Goal: Find specific page/section

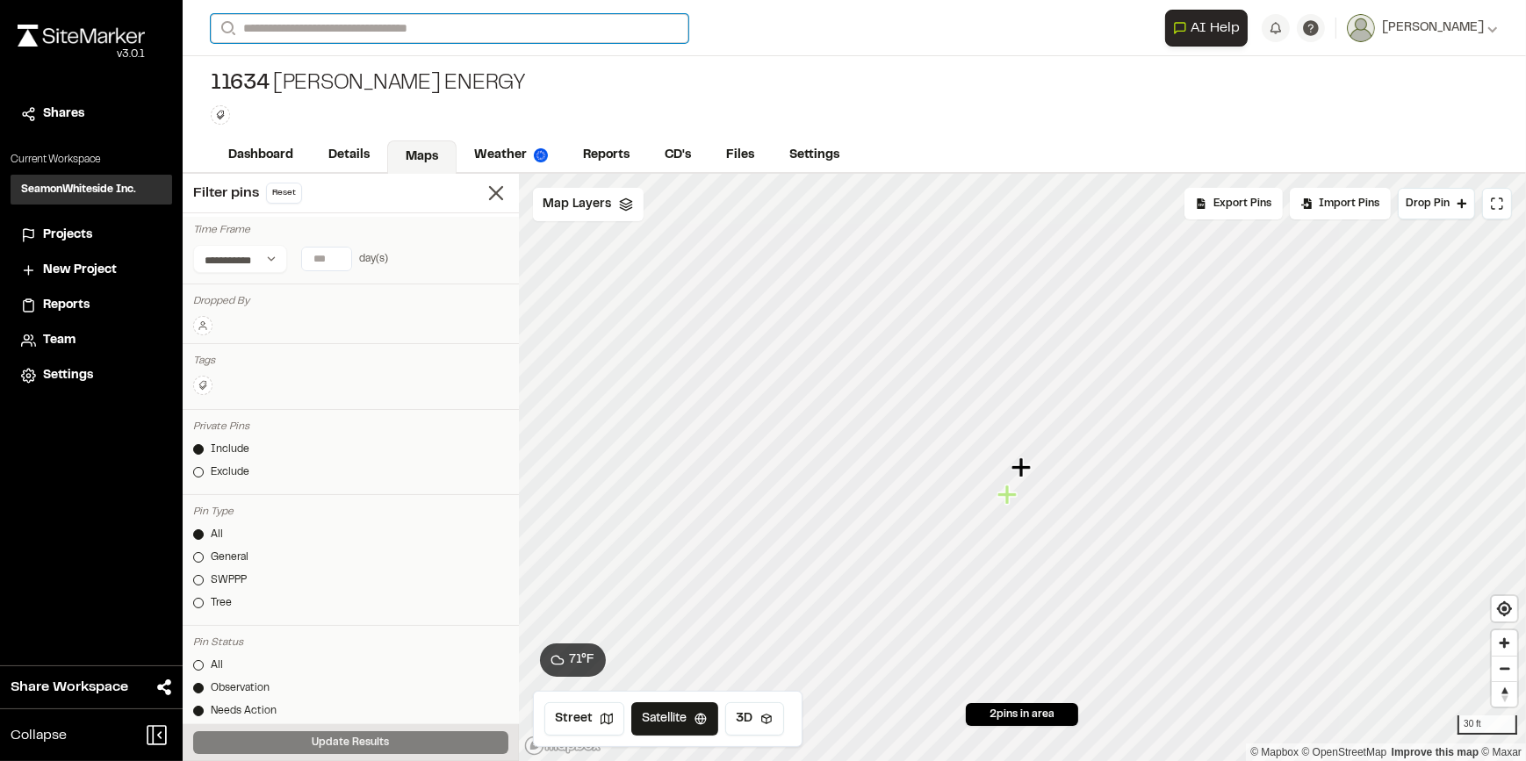
click at [365, 28] on input "Search" at bounding box center [450, 28] width 478 height 29
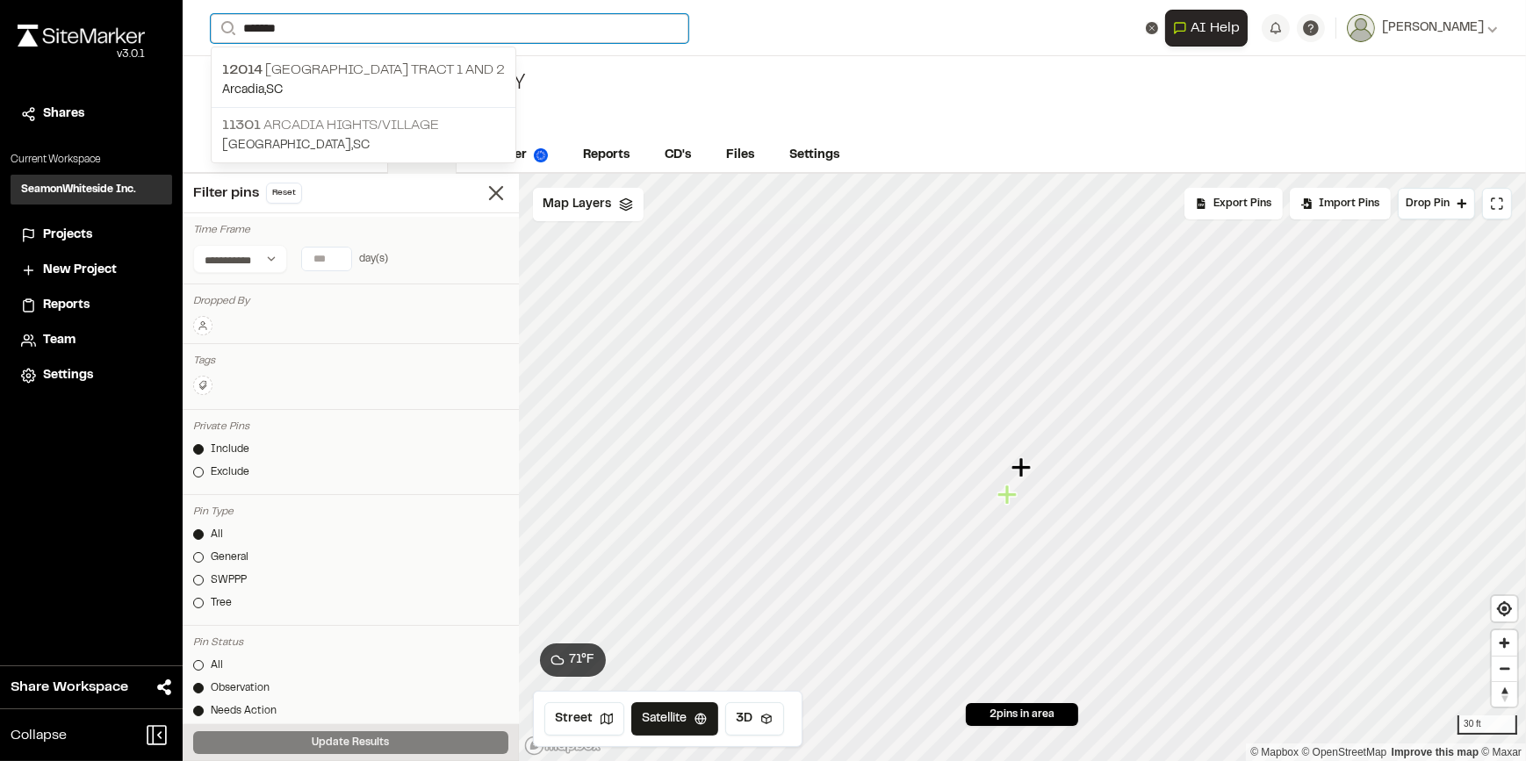
type input "*******"
click at [392, 122] on p "11301 [GEOGRAPHIC_DATA]/Village" at bounding box center [363, 125] width 283 height 21
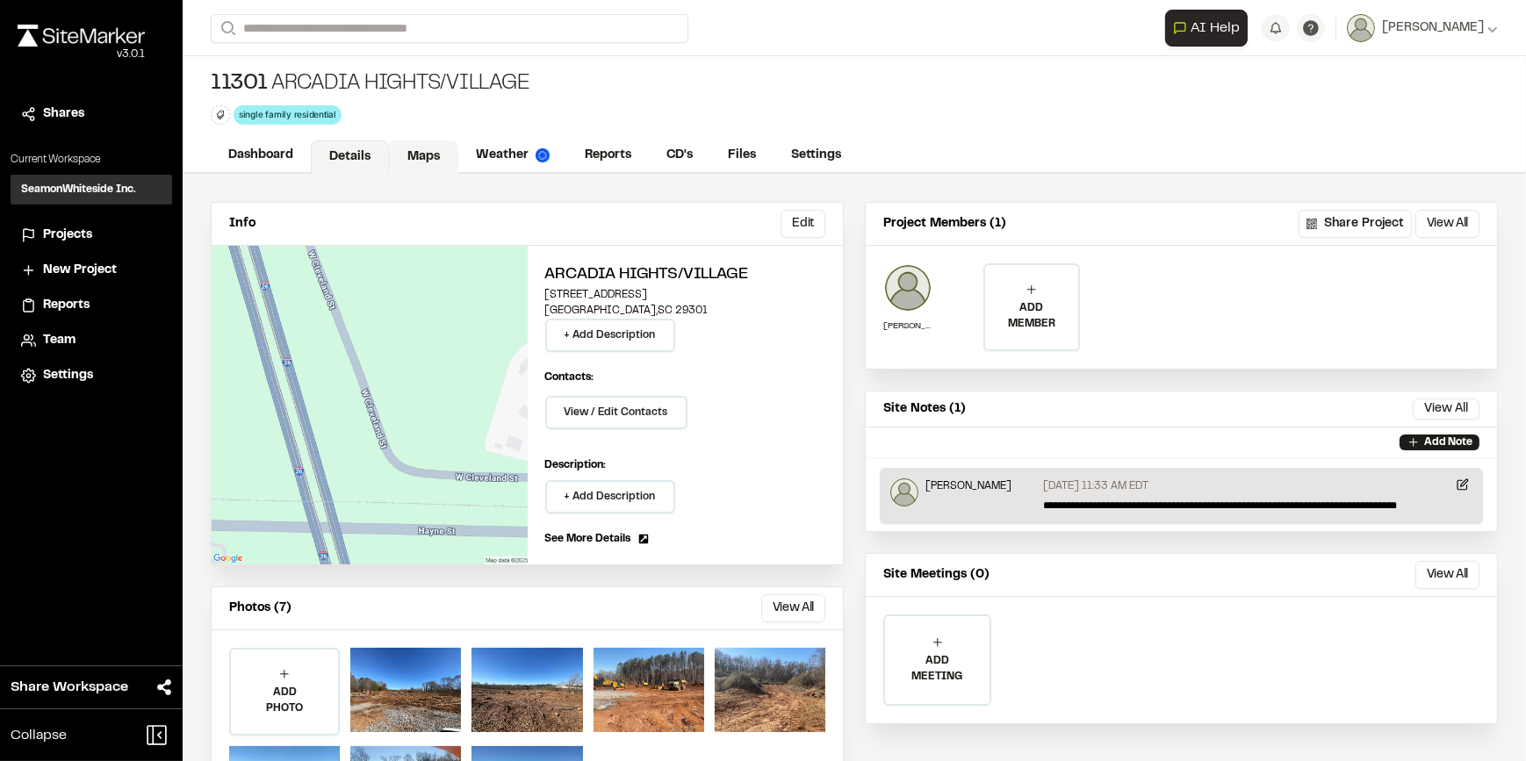
click at [412, 154] on link "Maps" at bounding box center [423, 156] width 69 height 33
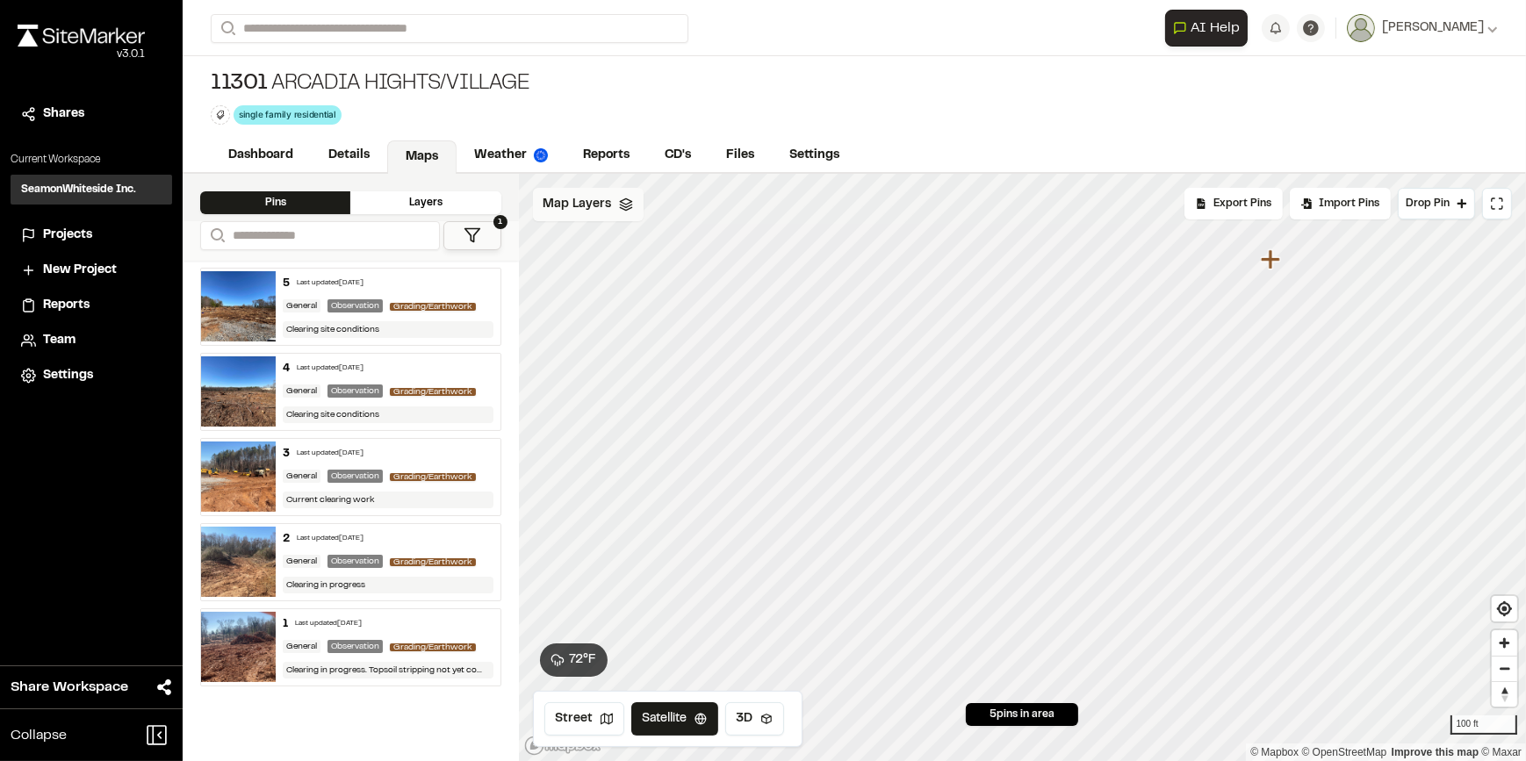
click at [613, 212] on div "Map Layers" at bounding box center [588, 204] width 111 height 33
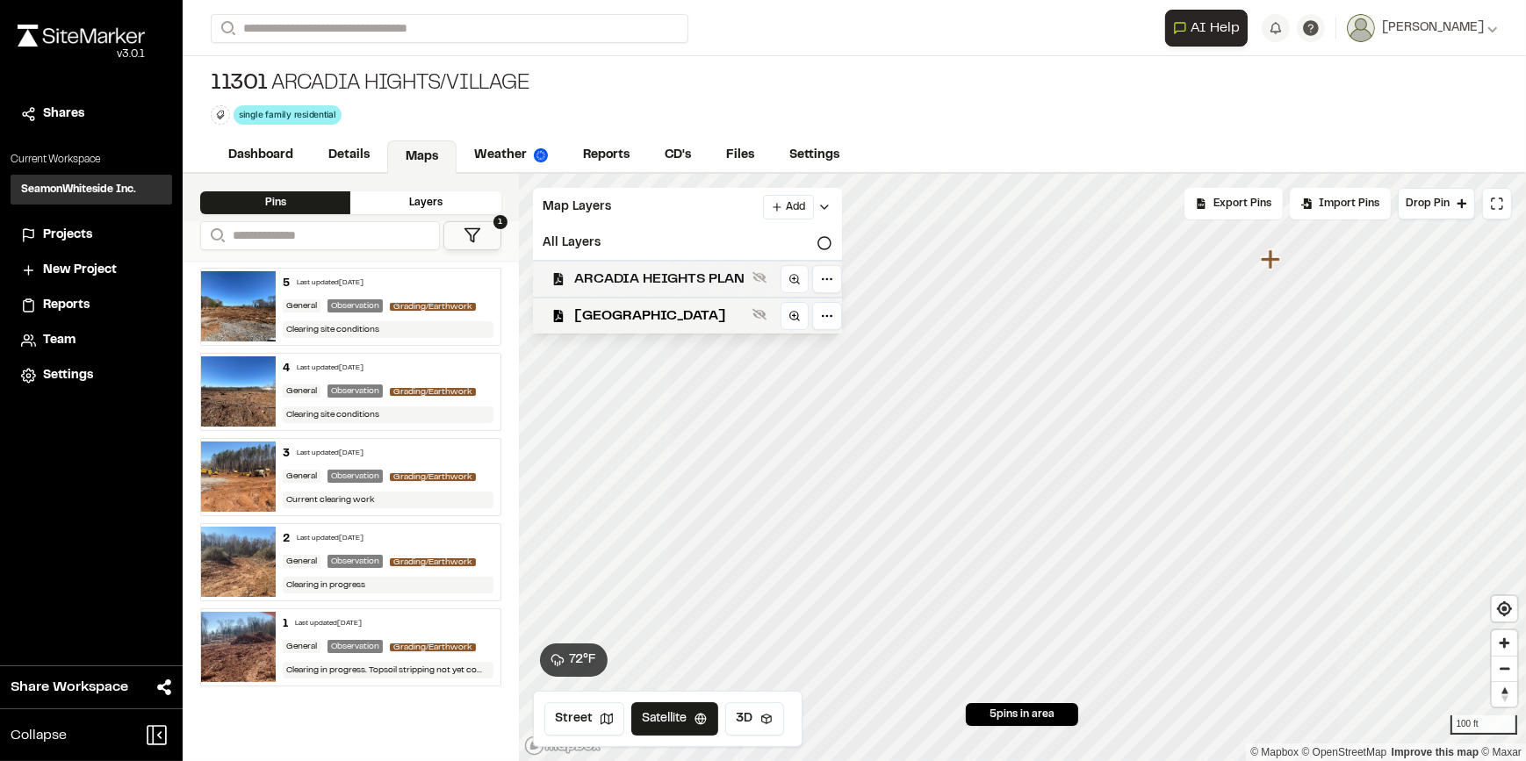
click at [665, 272] on span "ARCADIA HEIGHTS PLAN" at bounding box center [660, 279] width 170 height 21
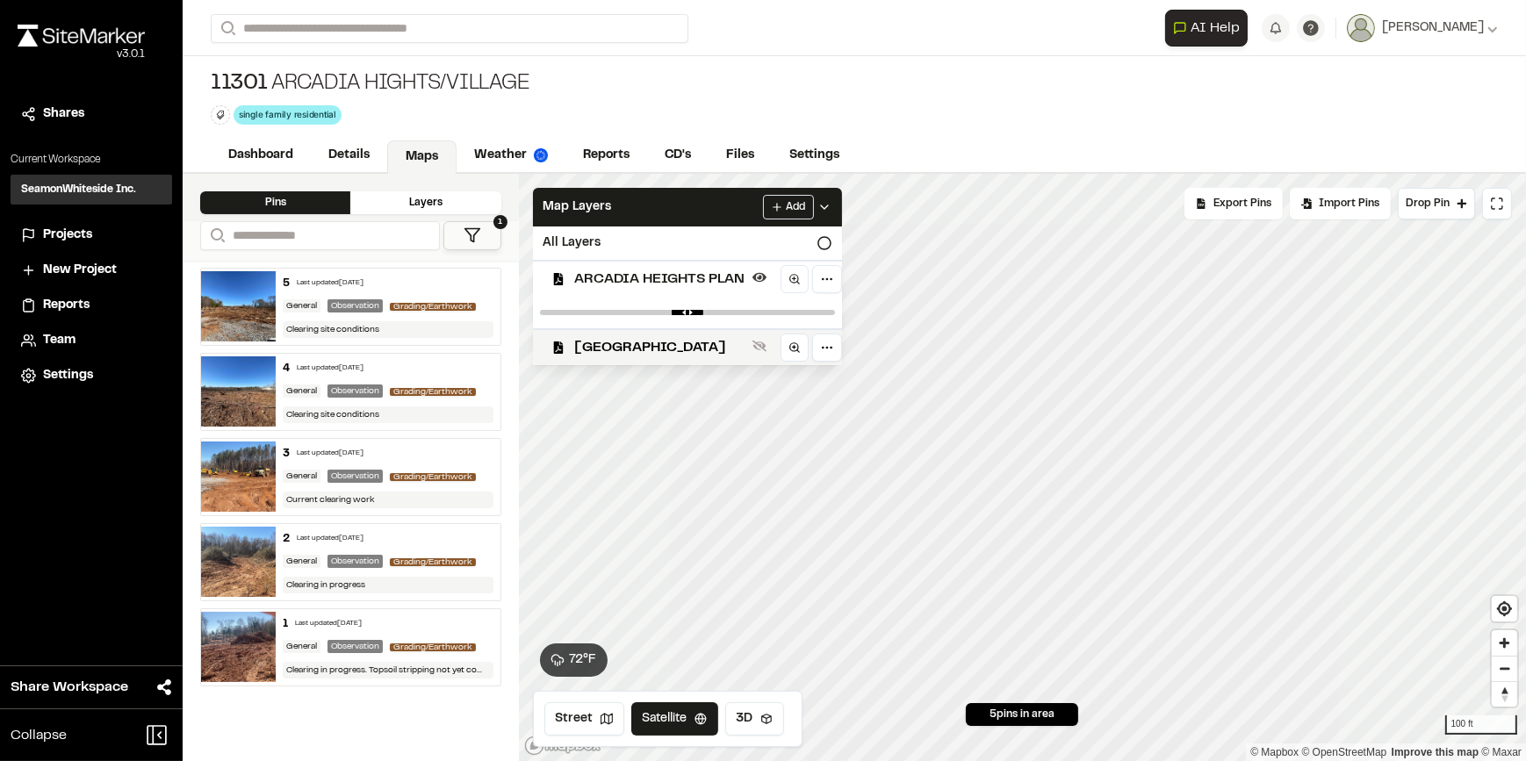
click at [679, 285] on span "ARCADIA HEIGHTS PLAN" at bounding box center [660, 279] width 170 height 21
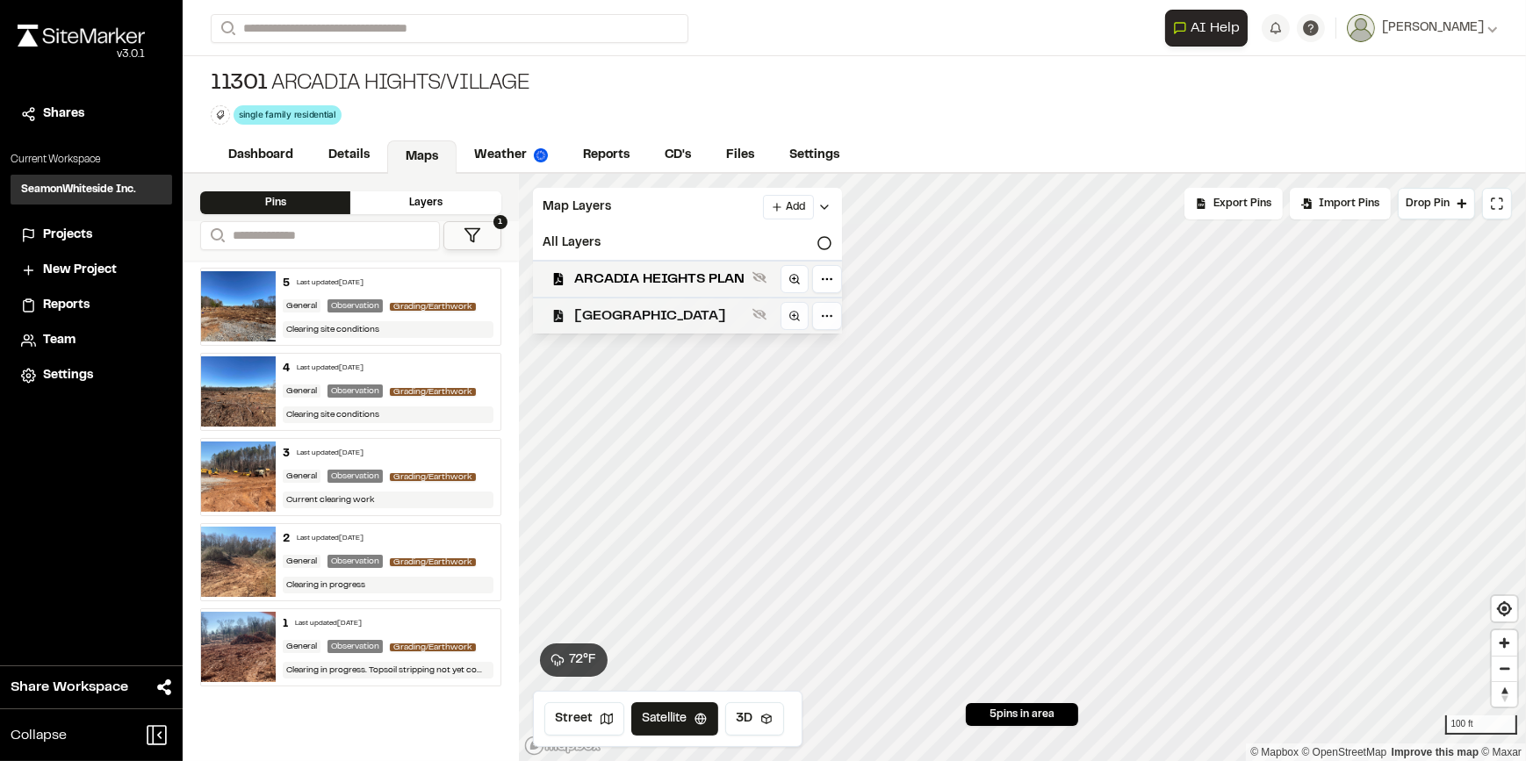
click at [668, 321] on span "[GEOGRAPHIC_DATA]" at bounding box center [660, 316] width 170 height 21
